Goal: Transaction & Acquisition: Purchase product/service

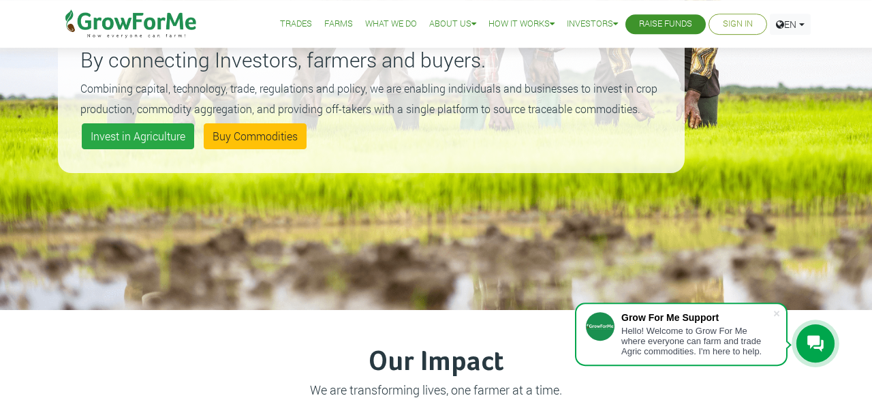
scroll to position [213, 0]
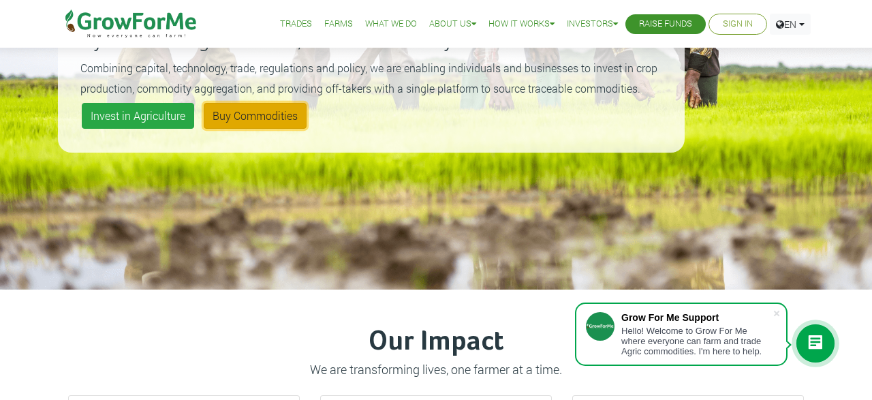
click at [239, 117] on link "Buy Commodities" at bounding box center [255, 116] width 103 height 26
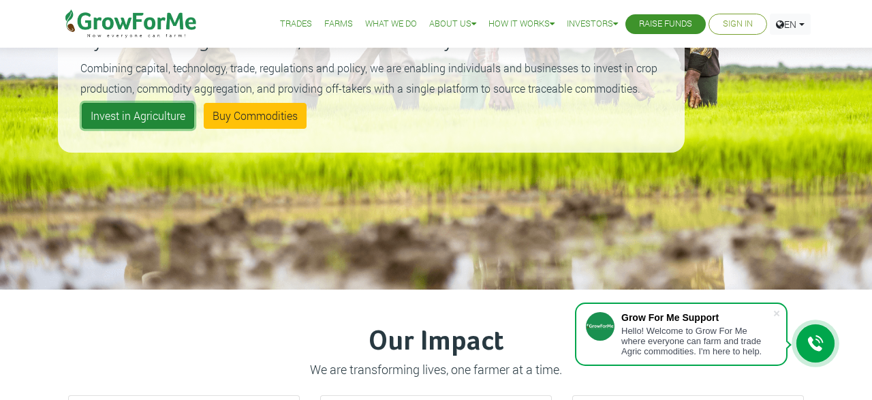
click at [116, 111] on link "Invest in Agriculture" at bounding box center [138, 116] width 112 height 26
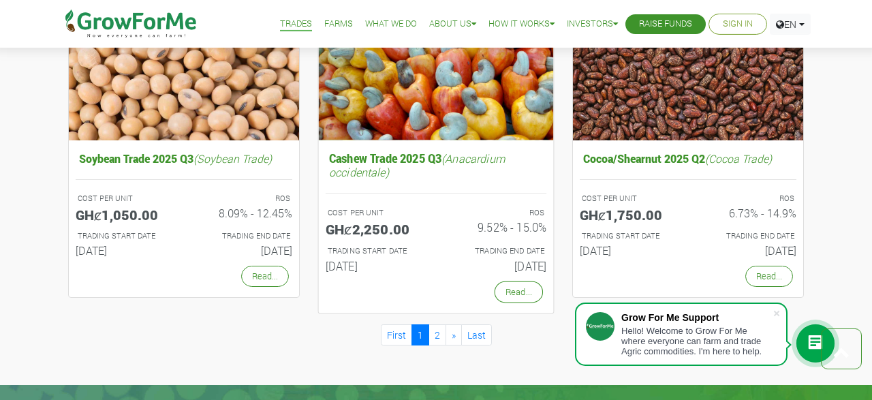
scroll to position [1417, 0]
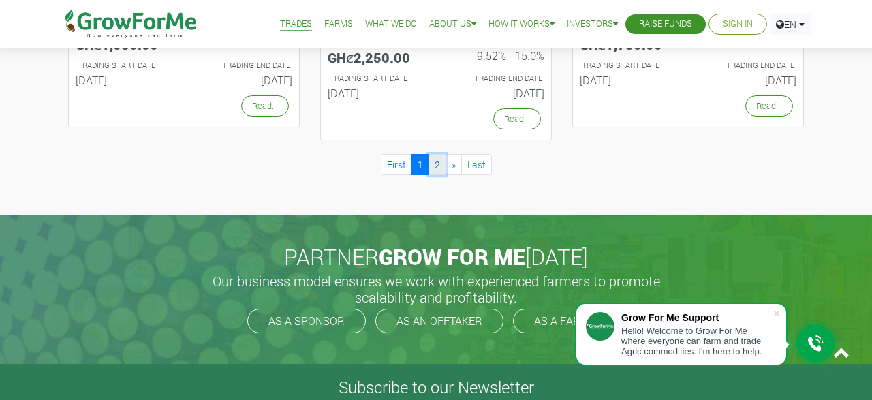
click at [431, 160] on link "2" at bounding box center [438, 164] width 18 height 21
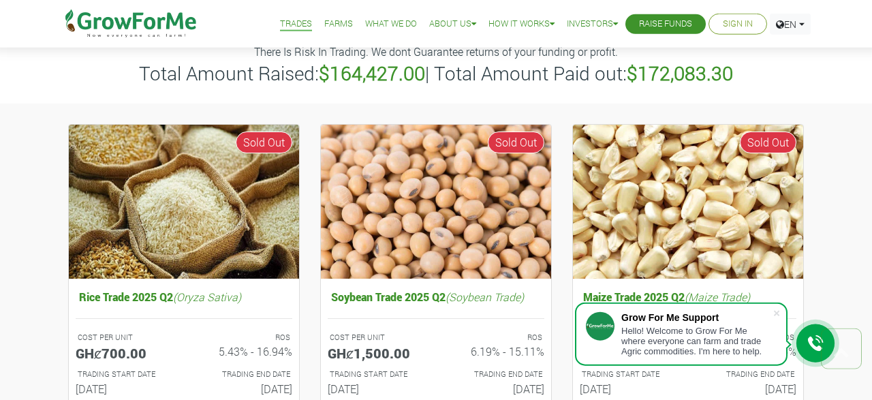
scroll to position [71, 0]
